Goal: Task Accomplishment & Management: Use online tool/utility

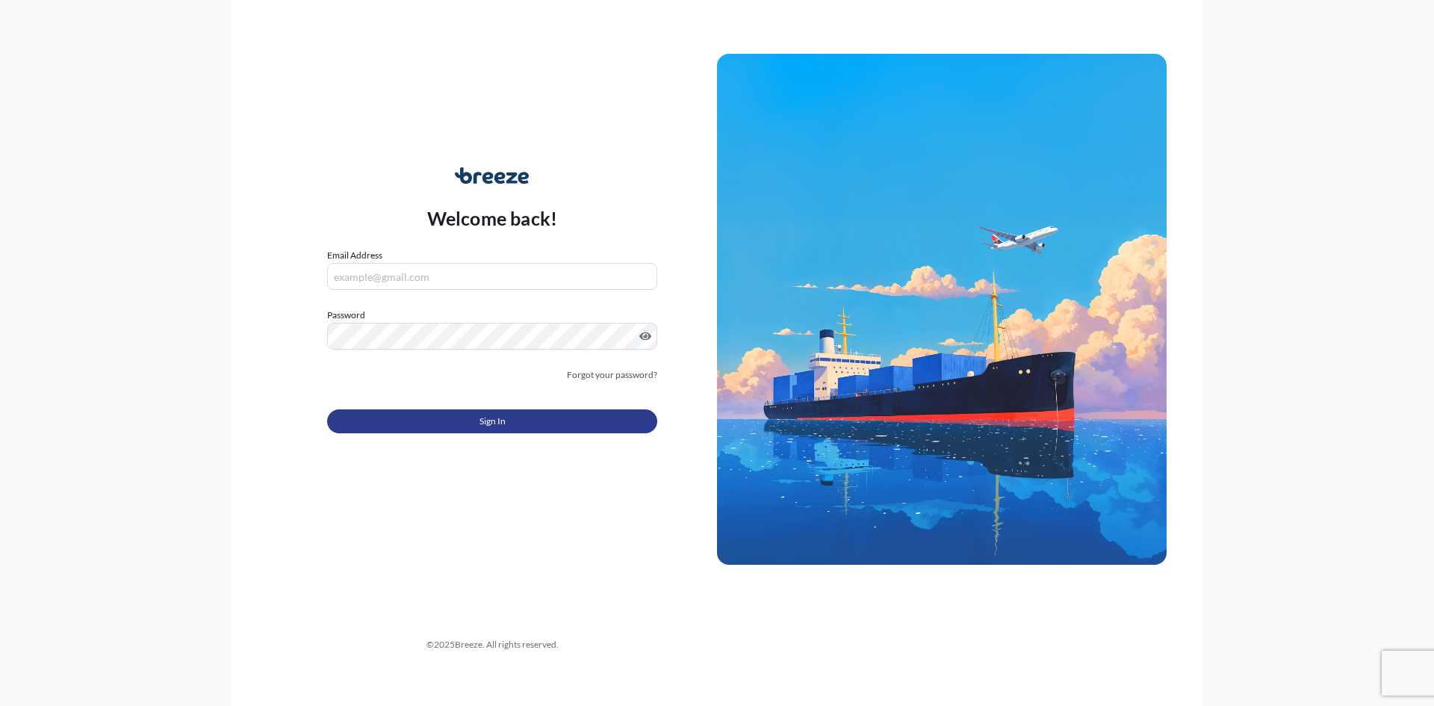
type input "[PERSON_NAME][EMAIL_ADDRESS][DOMAIN_NAME]"
click at [484, 425] on span "Sign In" at bounding box center [492, 421] width 26 height 15
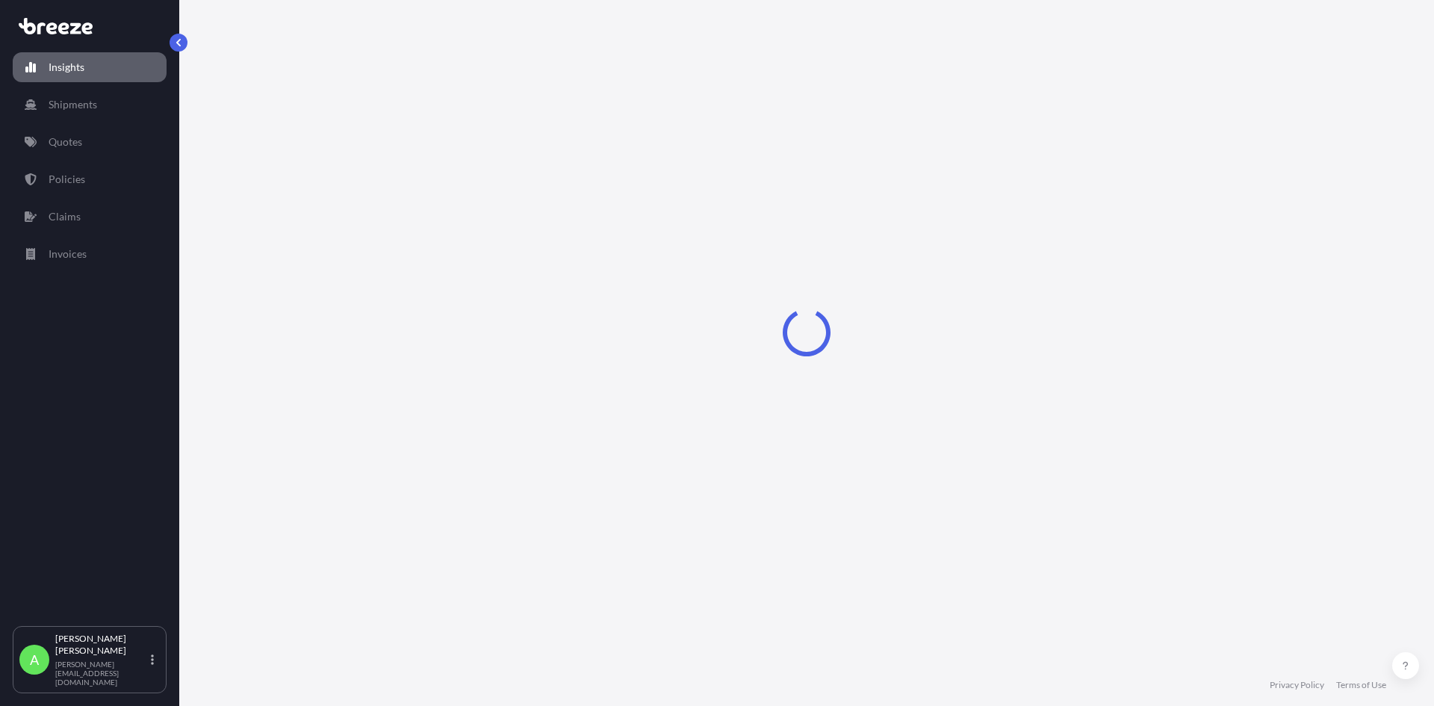
select select "2025"
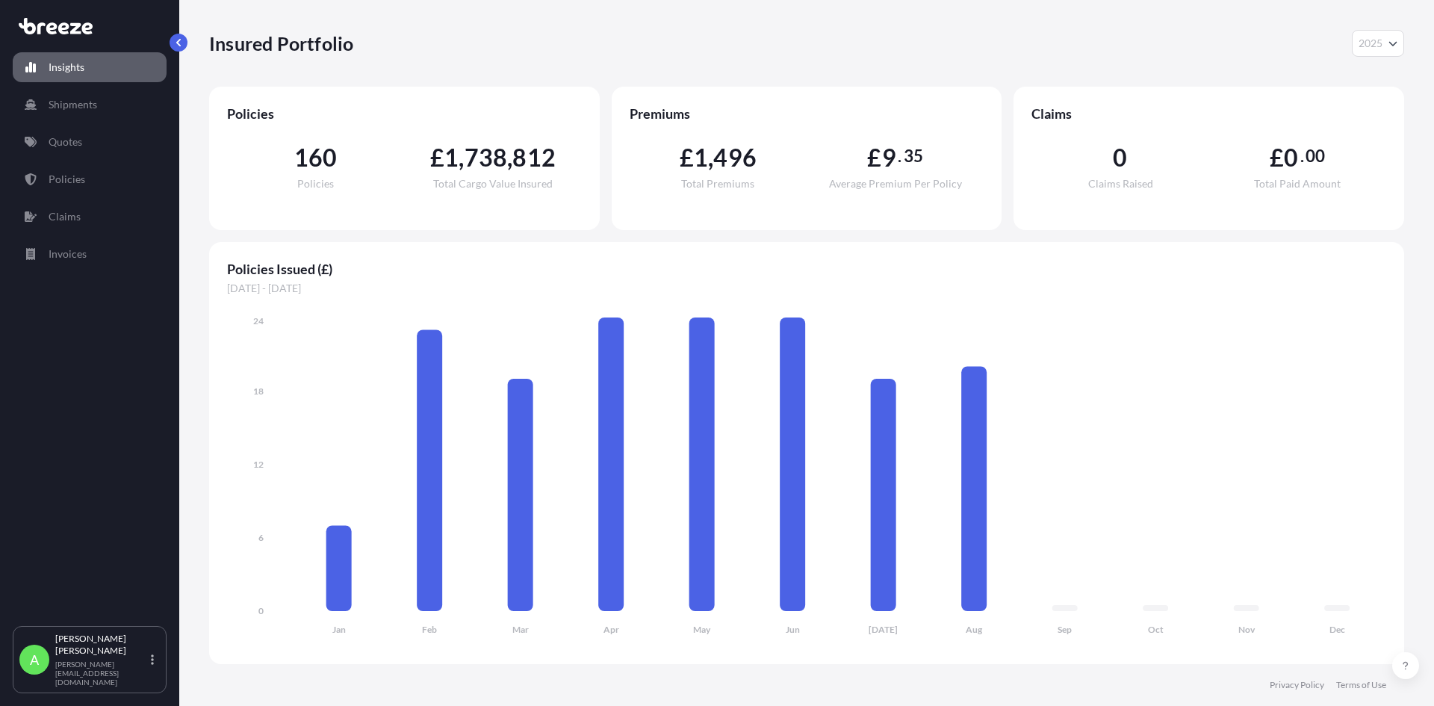
click at [544, 39] on div "Insured Portfolio 2025 2025 2024 2023 2022" at bounding box center [806, 43] width 1195 height 27
